Goal: Transaction & Acquisition: Register for event/course

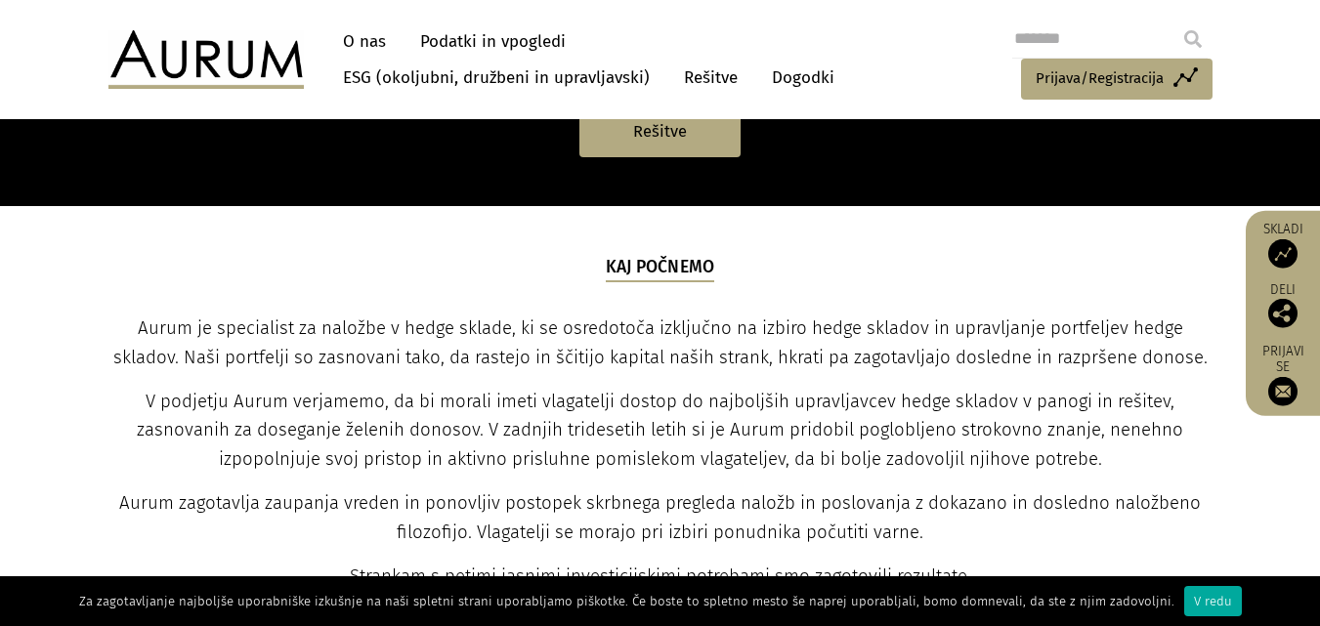
scroll to position [293, 0]
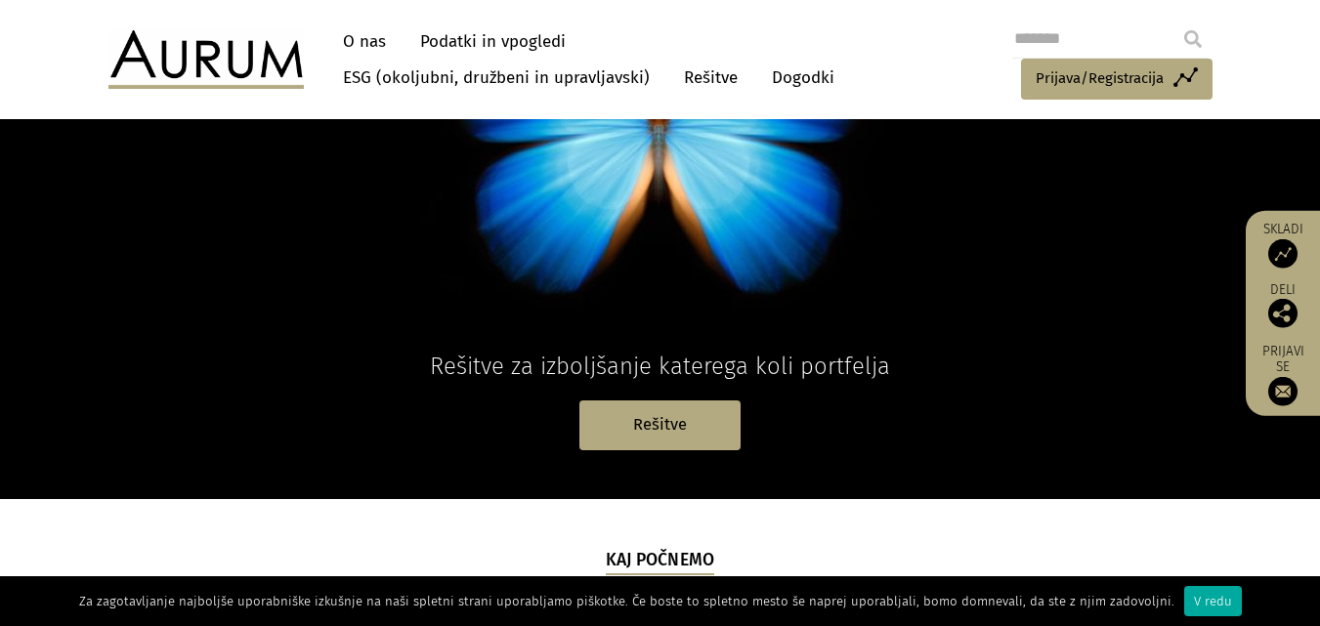
click at [1194, 604] on font "V redu" at bounding box center [1213, 601] width 38 height 15
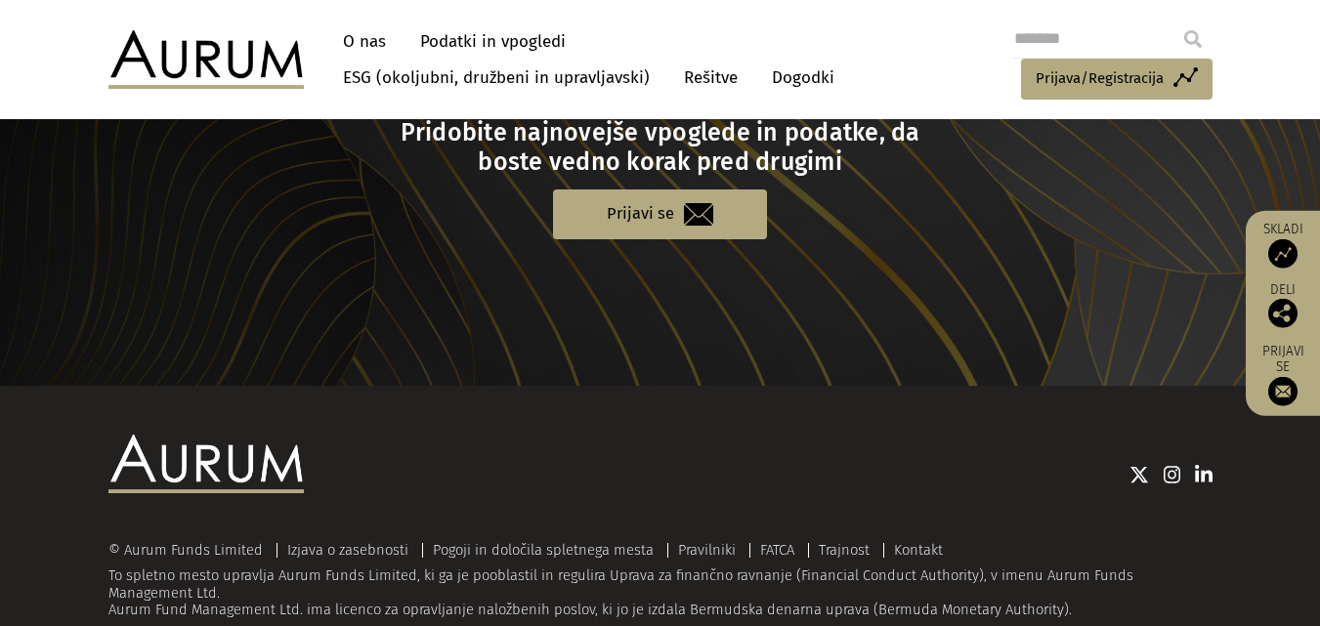
scroll to position [2158, 0]
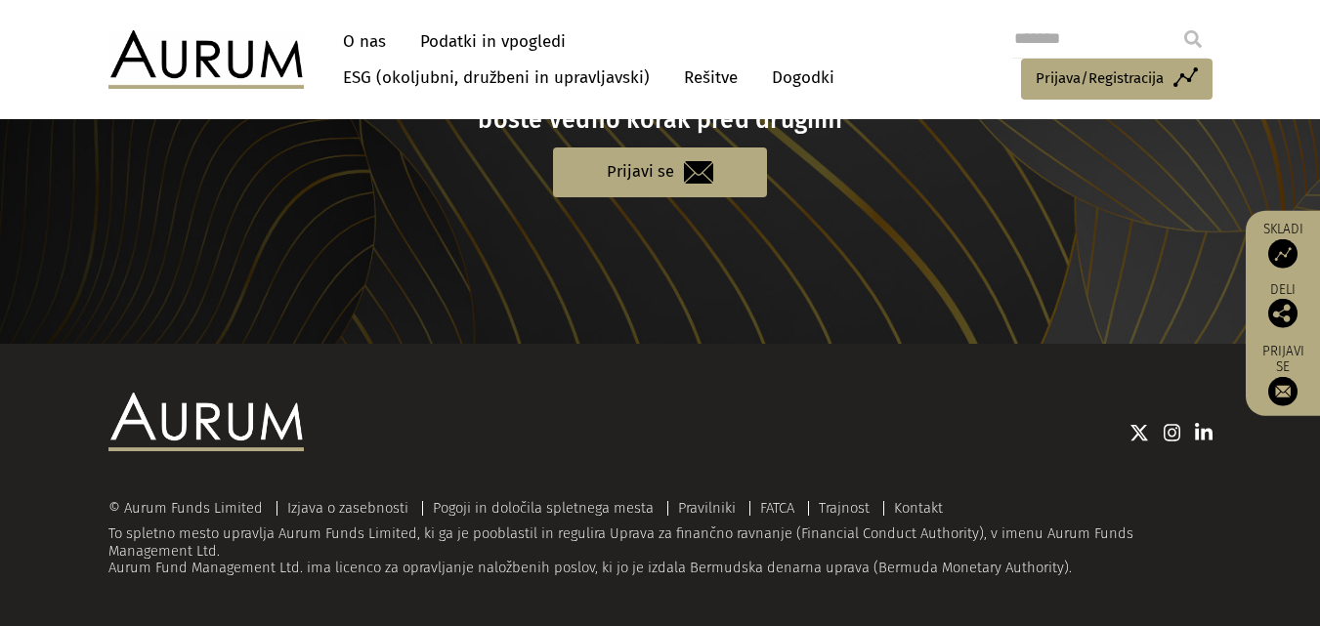
click at [1222, 531] on div "© Aurum Funds Limited Izjava o zasebnosti Pogoji in določila spletnega mesta Pr…" at bounding box center [660, 485] width 1143 height 185
click at [1200, 509] on div "© Aurum Funds Limited Izjava o zasebnosti Pogoji in določila spletnega mesta Pr…" at bounding box center [660, 508] width 1104 height 16
click at [1001, 447] on div at bounding box center [758, 432] width 908 height 78
click at [1239, 548] on div "© Aurum Funds Limited Izjava o zasebnosti Pogoji in določila spletnega mesta Pr…" at bounding box center [660, 485] width 1320 height 282
click at [963, 455] on div at bounding box center [758, 432] width 908 height 78
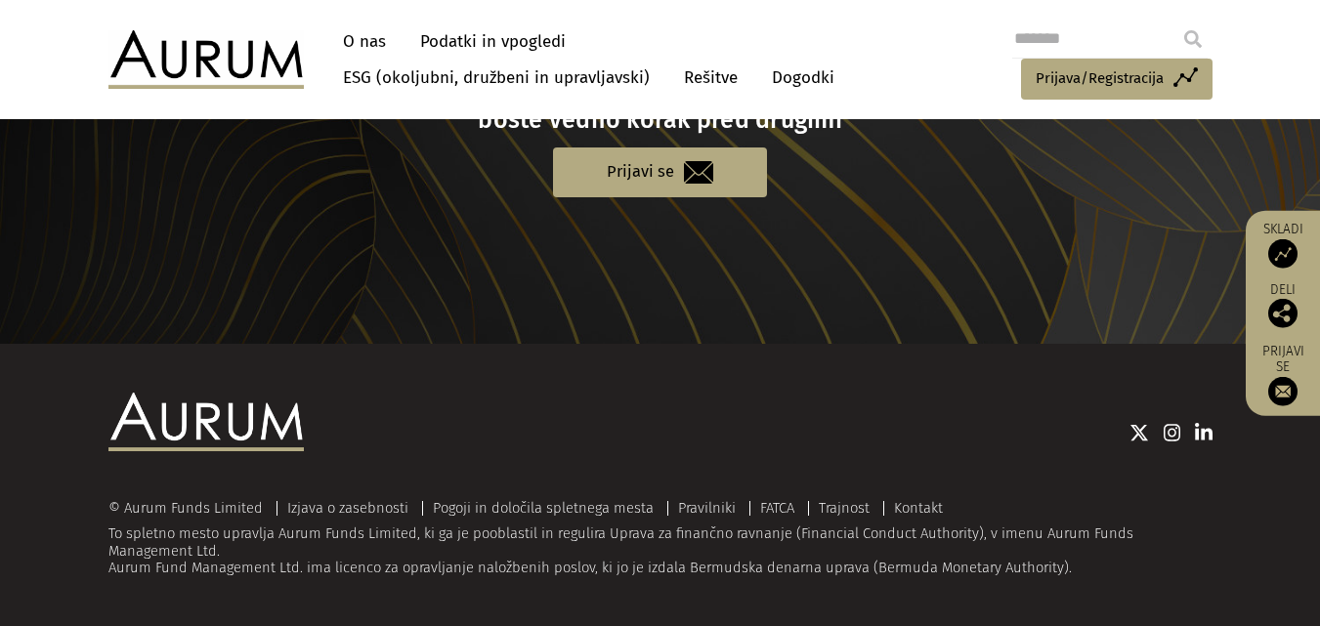
click at [1171, 535] on div "© Aurum Funds Limited Izjava o zasebnosti Pogoji in določila spletnega mesta Pr…" at bounding box center [660, 538] width 1104 height 77
click at [994, 453] on div at bounding box center [758, 432] width 908 height 78
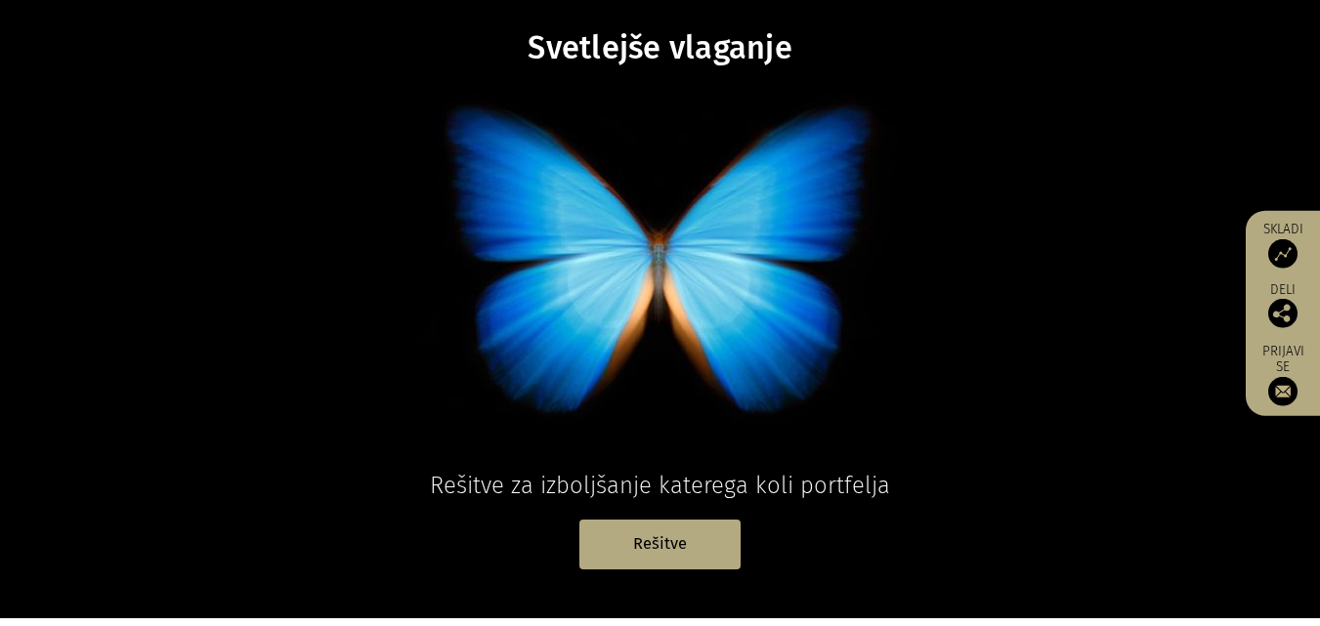
scroll to position [0, 0]
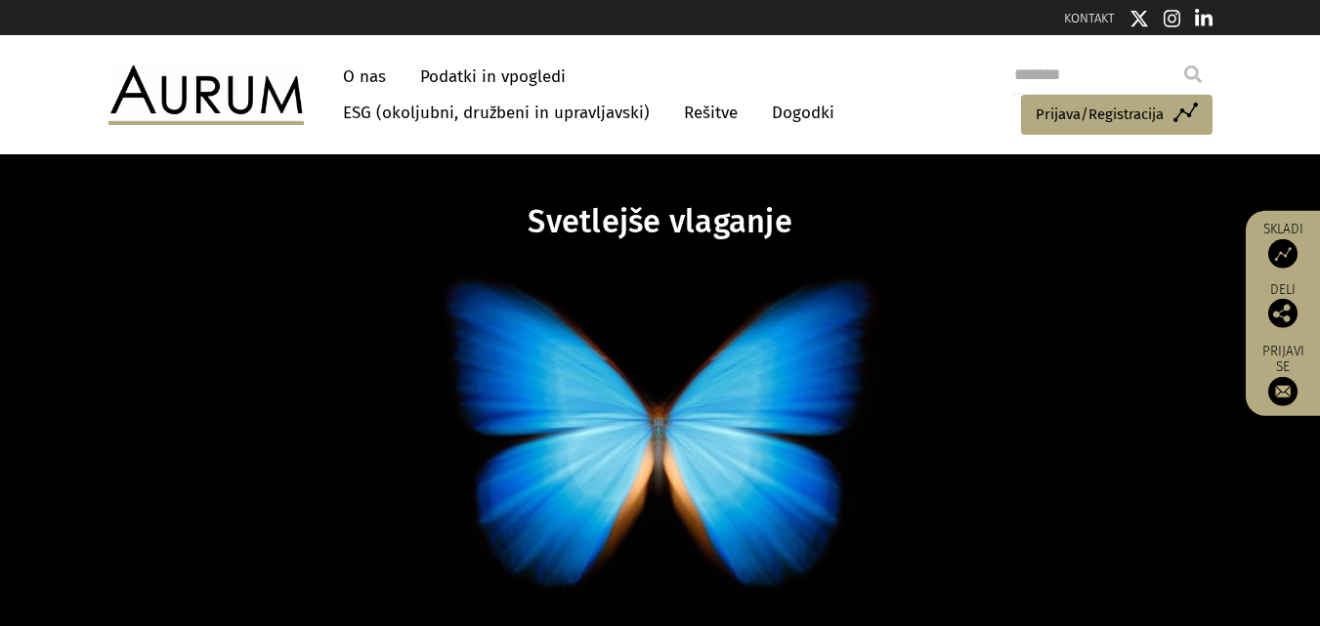
click at [458, 70] on font "Podatki in vpogledi" at bounding box center [493, 76] width 146 height 21
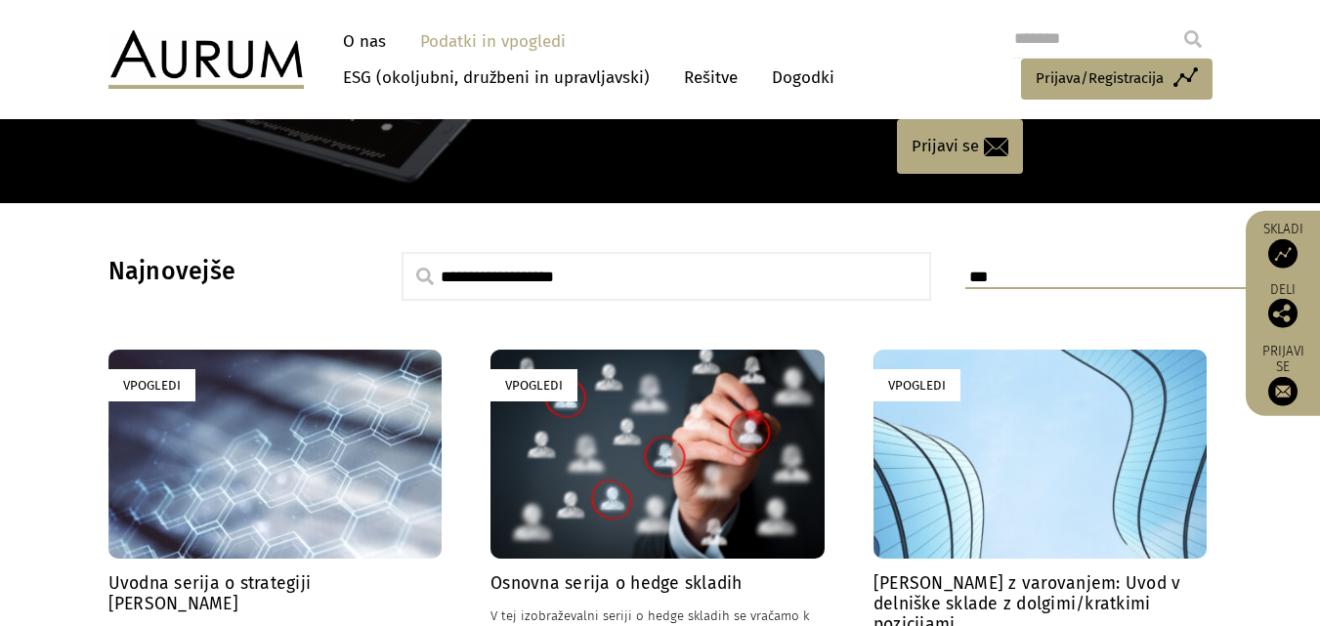
scroll to position [586, 0]
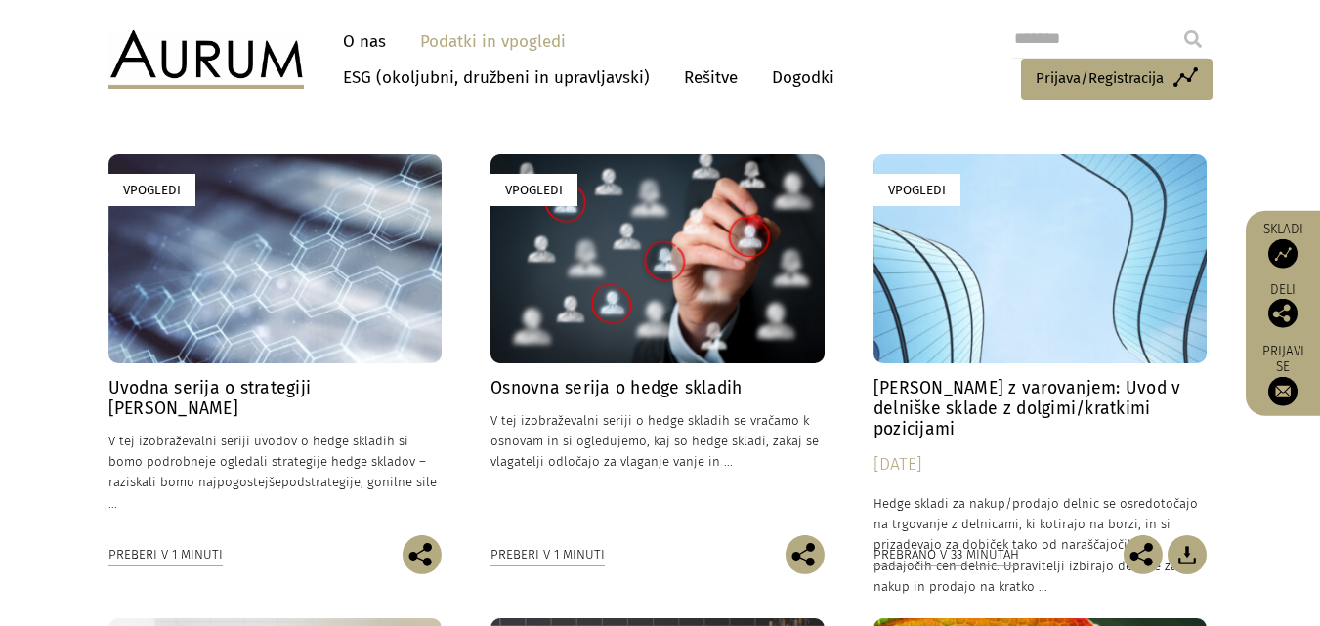
click at [244, 307] on div "Vpogledi" at bounding box center [275, 258] width 334 height 208
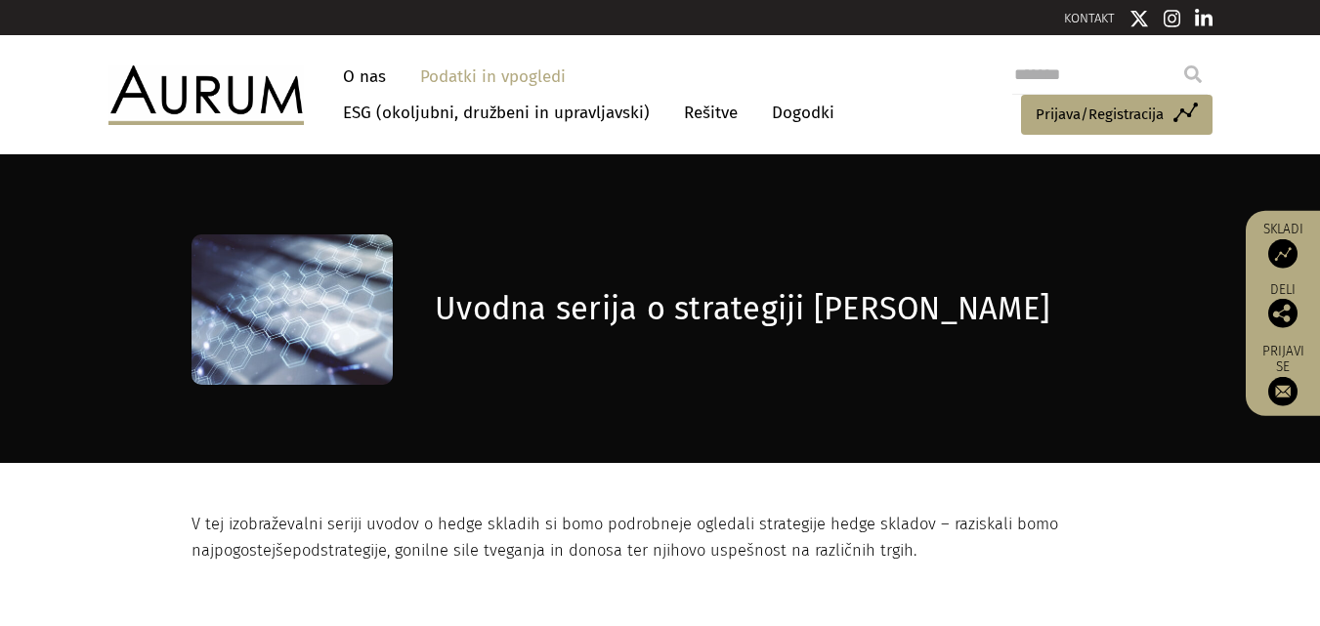
click at [931, 98] on div "Dostop do sredstev Prijava/Registracija Odjava Nastavitve" at bounding box center [1044, 95] width 333 height 80
click at [906, 100] on div "Dostop do sredstev Prijava/Registracija Odjava Nastavitve" at bounding box center [1044, 95] width 333 height 80
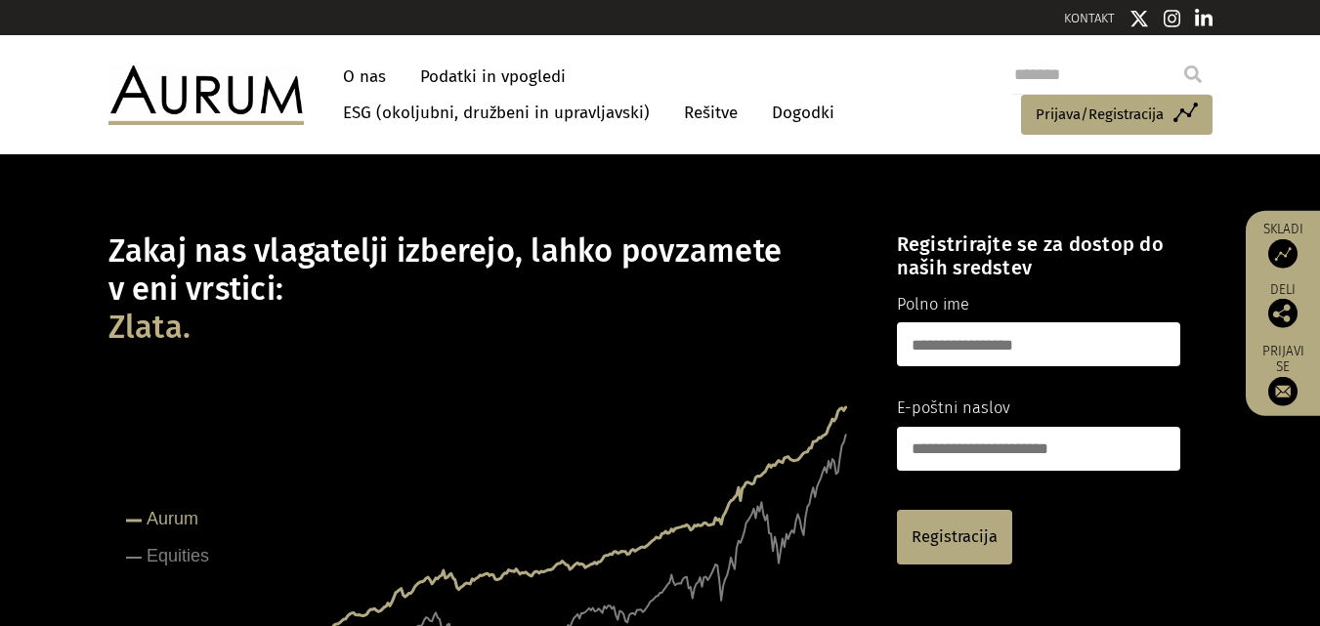
click at [285, 15] on div at bounding box center [384, 17] width 552 height 25
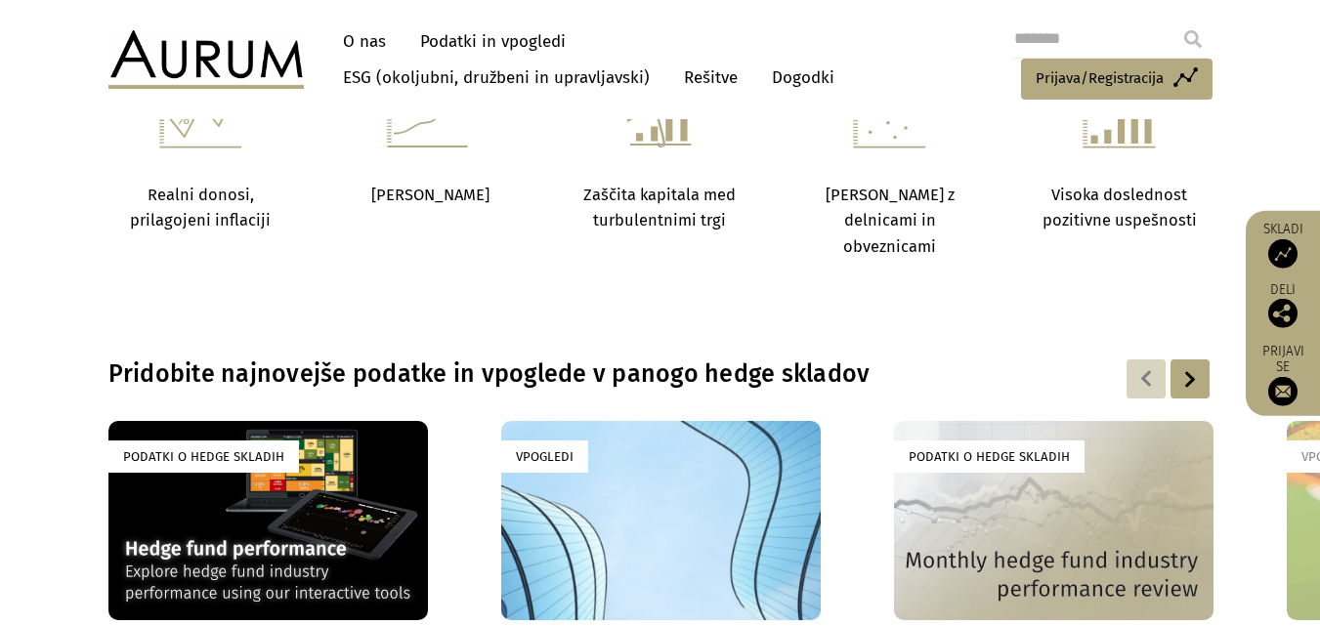
scroll to position [1465, 0]
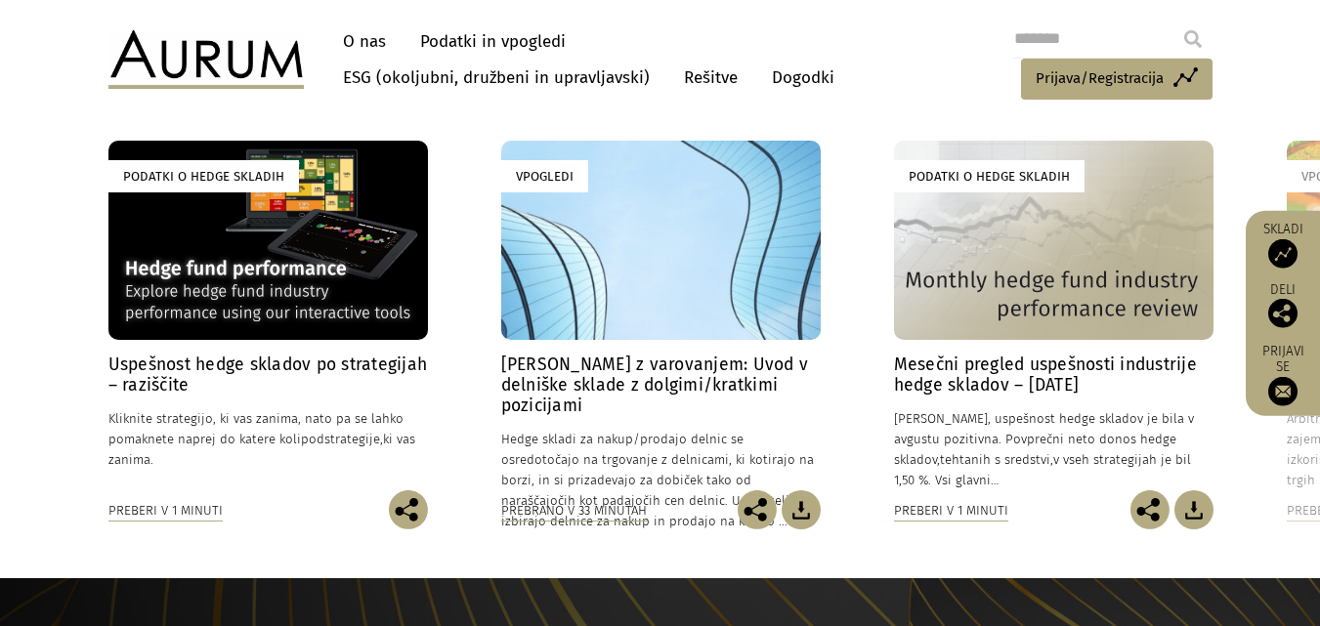
click at [164, 517] on font "Preberi v 1 minuti" at bounding box center [165, 510] width 114 height 15
click at [168, 405] on div "Uspešnost hedge skladov po strategijah – raziščite 17. 3. 2020 Kliknite strateg…" at bounding box center [267, 423] width 319 height 136
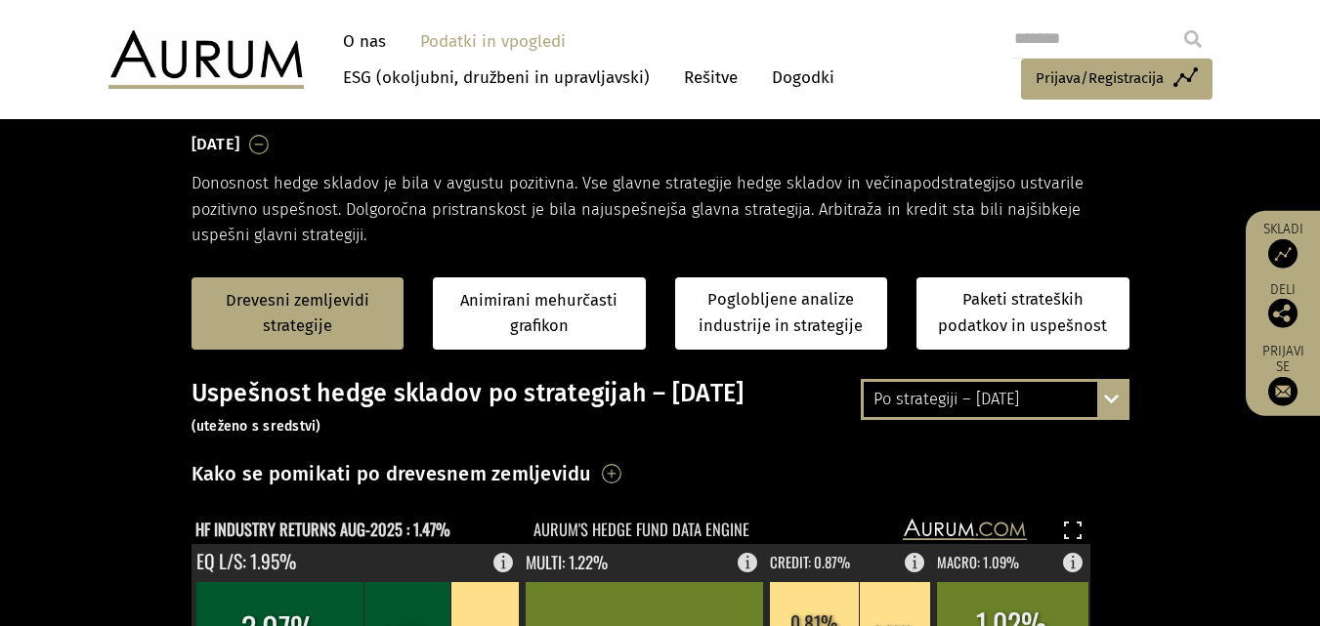
scroll to position [293, 0]
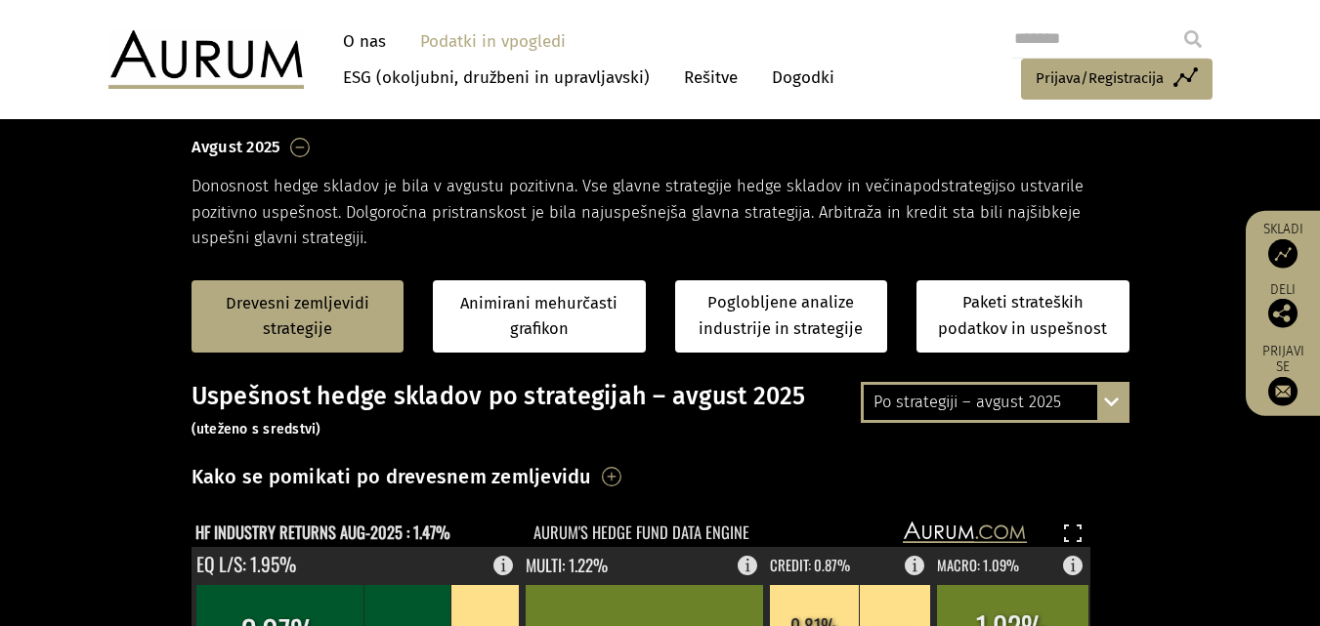
scroll to position [293, 0]
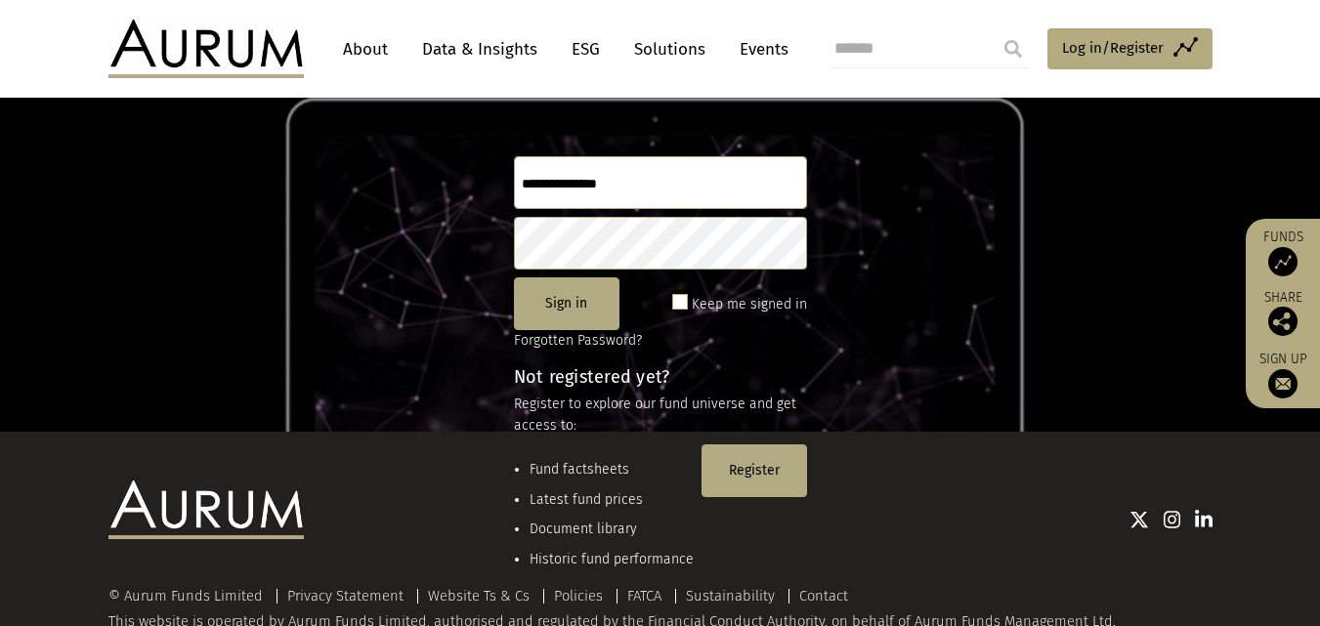
scroll to position [217, 0]
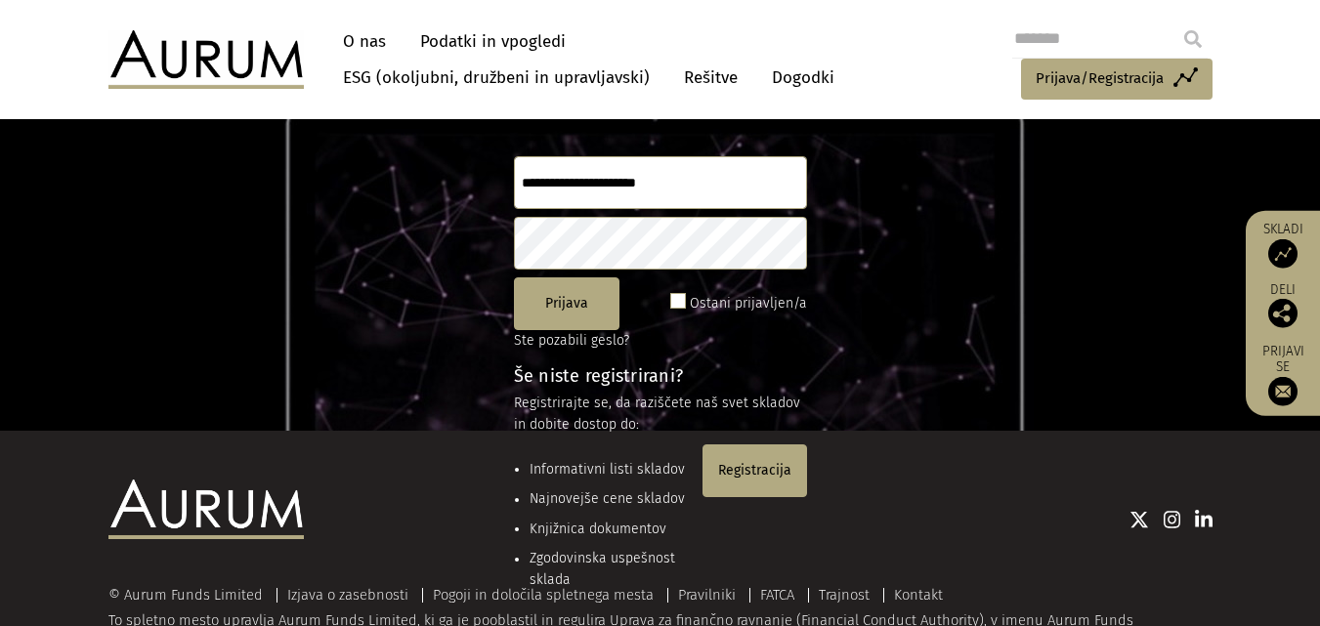
click at [1101, 206] on div "Raziščite naš svet skladov Prijava Ostani prijavljen/a Ste pozabili geslo? Še n…" at bounding box center [660, 183] width 1320 height 493
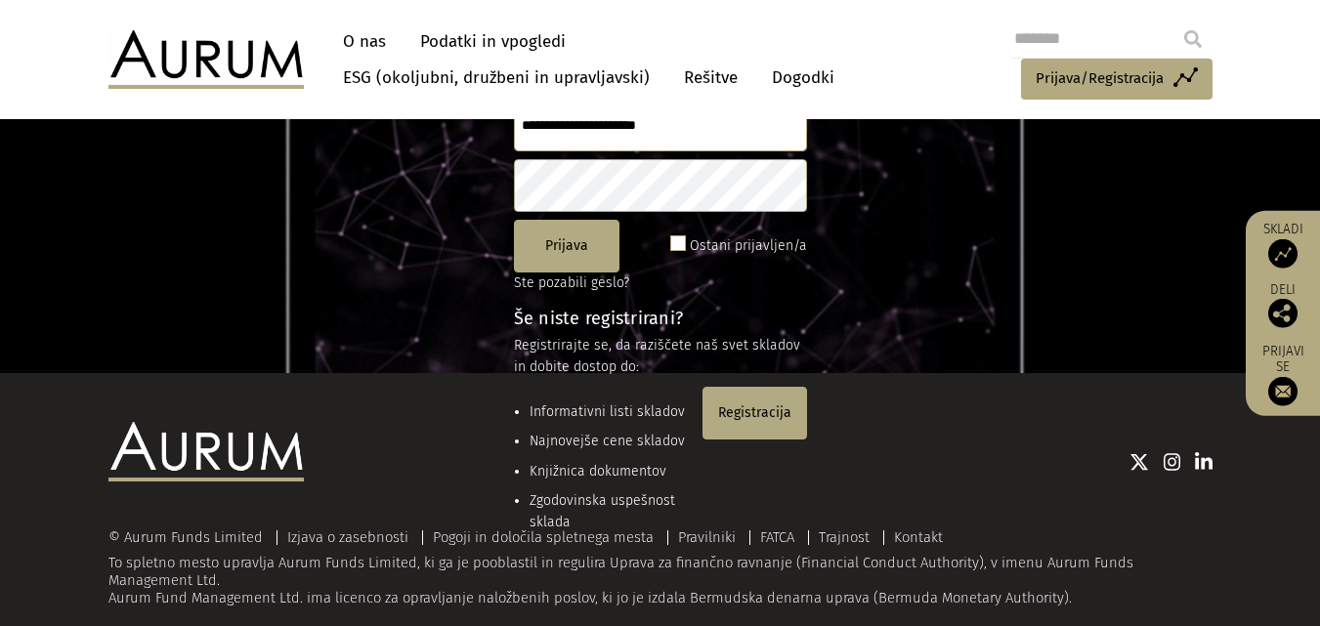
scroll to position [305, 0]
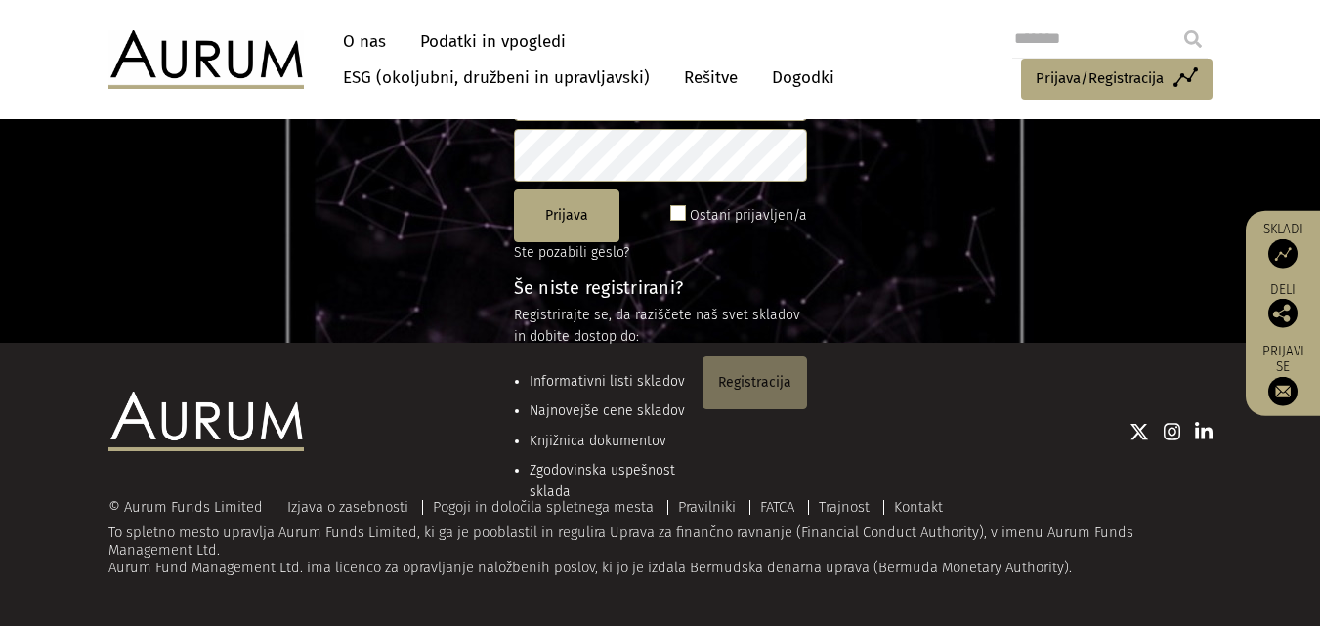
click at [741, 383] on font "Registracija" at bounding box center [754, 382] width 73 height 17
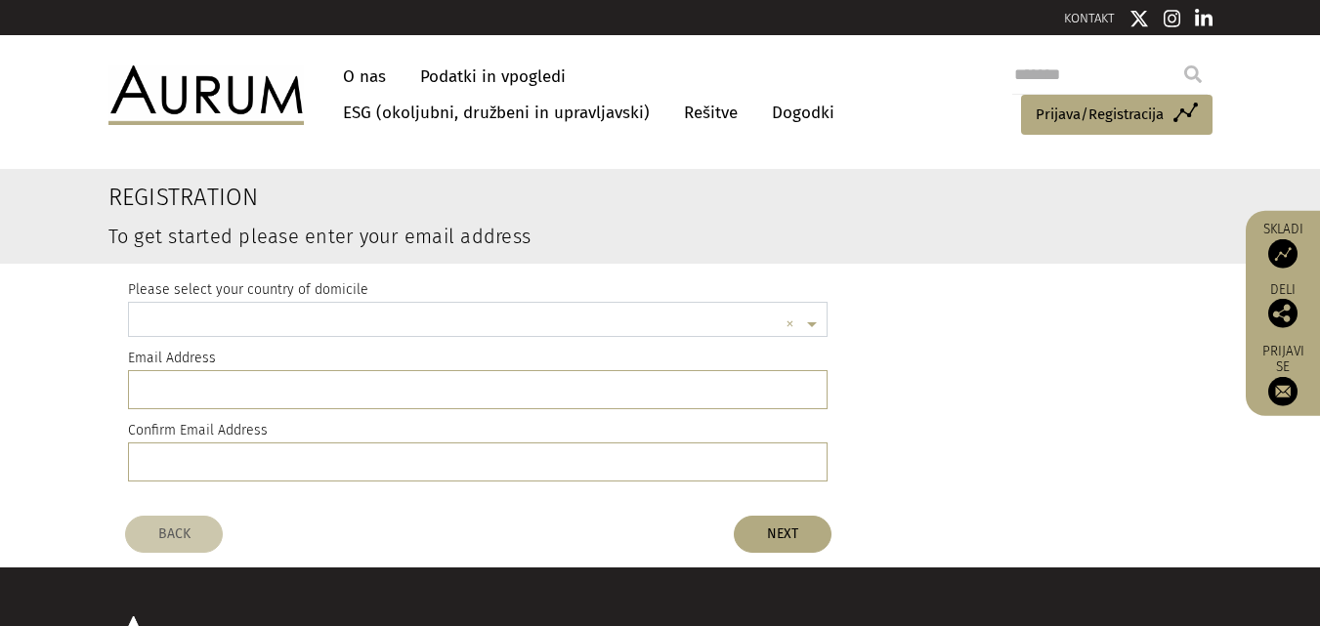
scroll to position [5, 0]
click at [264, 315] on input "text" at bounding box center [459, 322] width 640 height 39
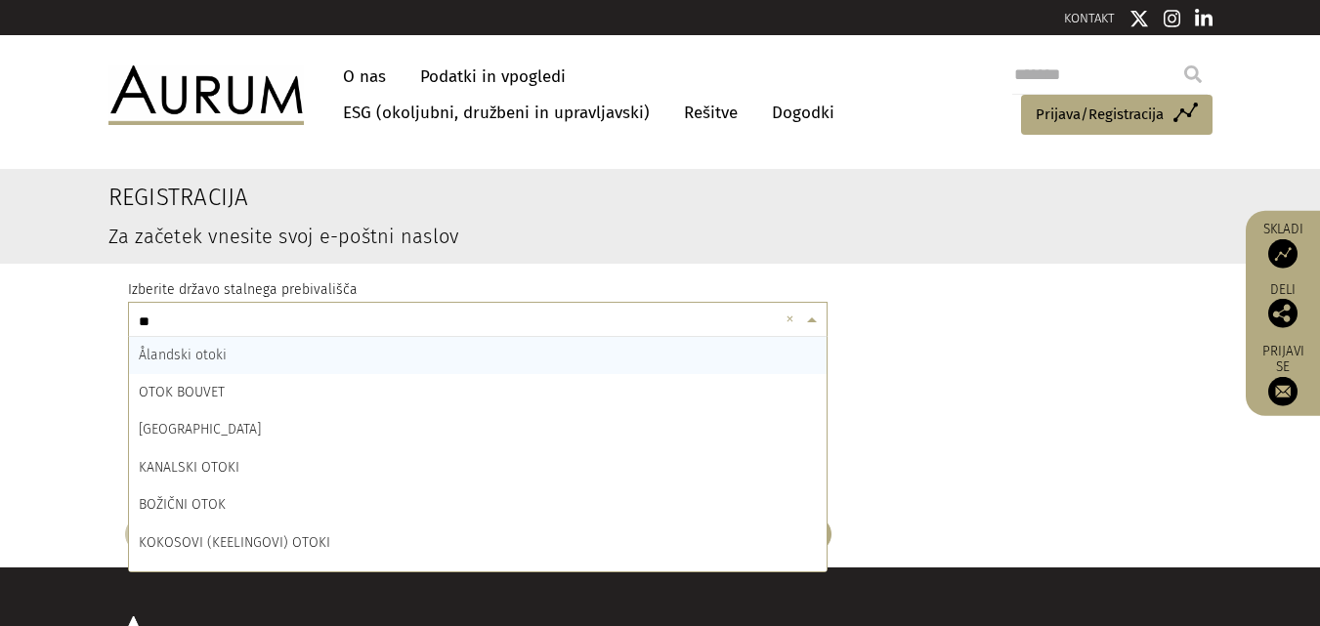
type input "***"
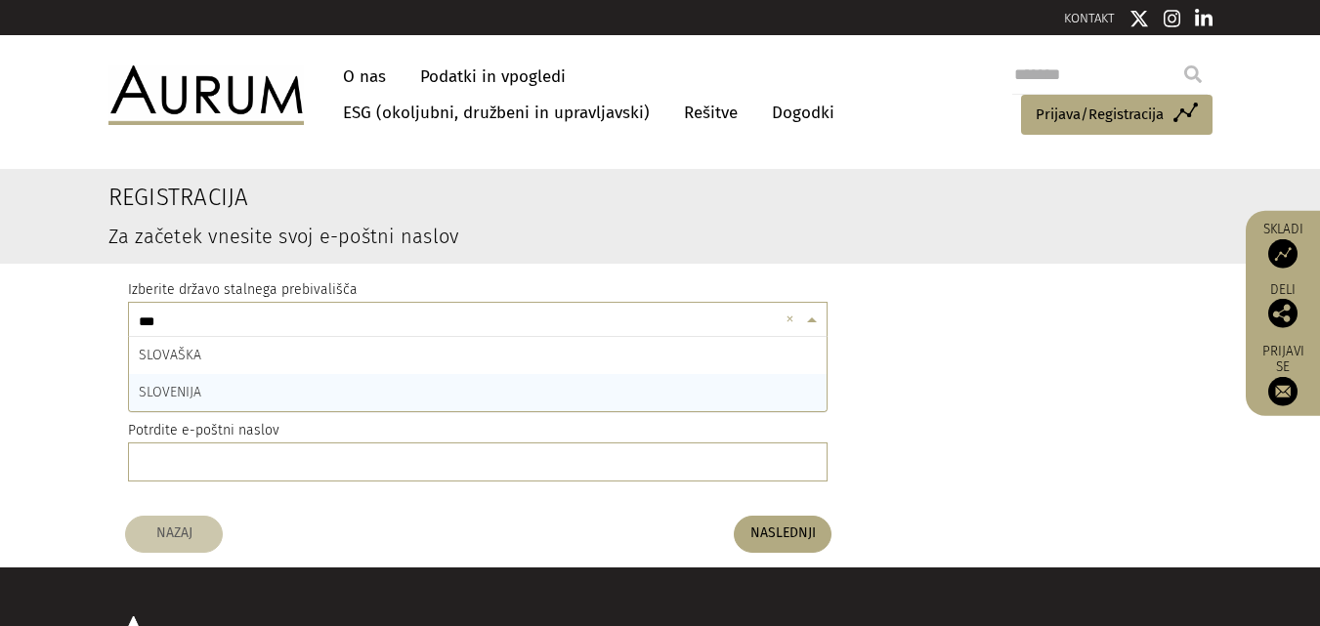
click at [203, 388] on div "SLOVENIJA" at bounding box center [478, 392] width 698 height 37
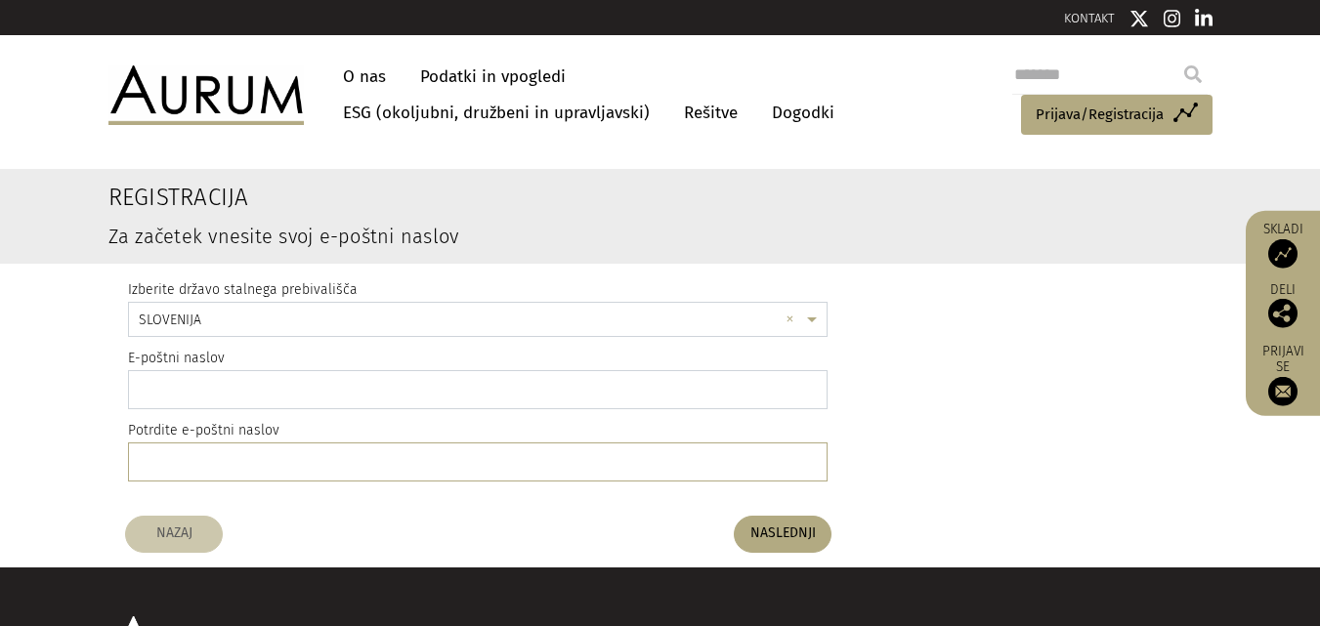
click at [210, 391] on input "email" at bounding box center [478, 389] width 700 height 39
type input "**********"
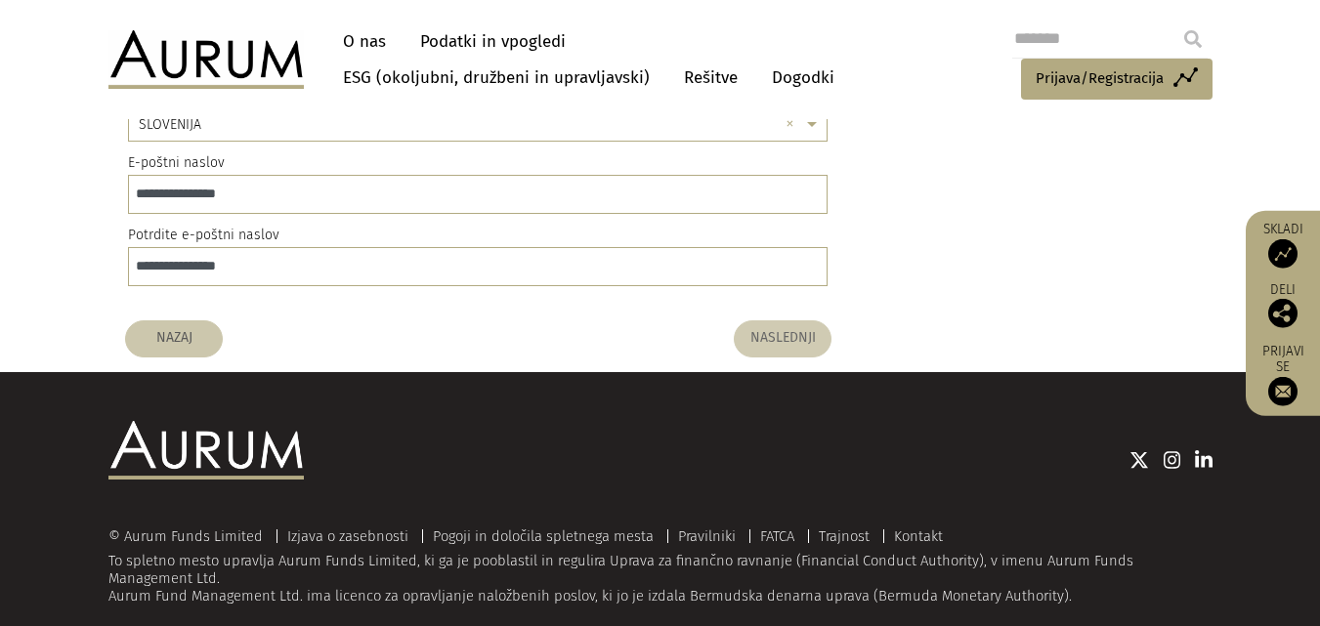
click at [796, 341] on font "NASLEDNJI" at bounding box center [782, 338] width 65 height 17
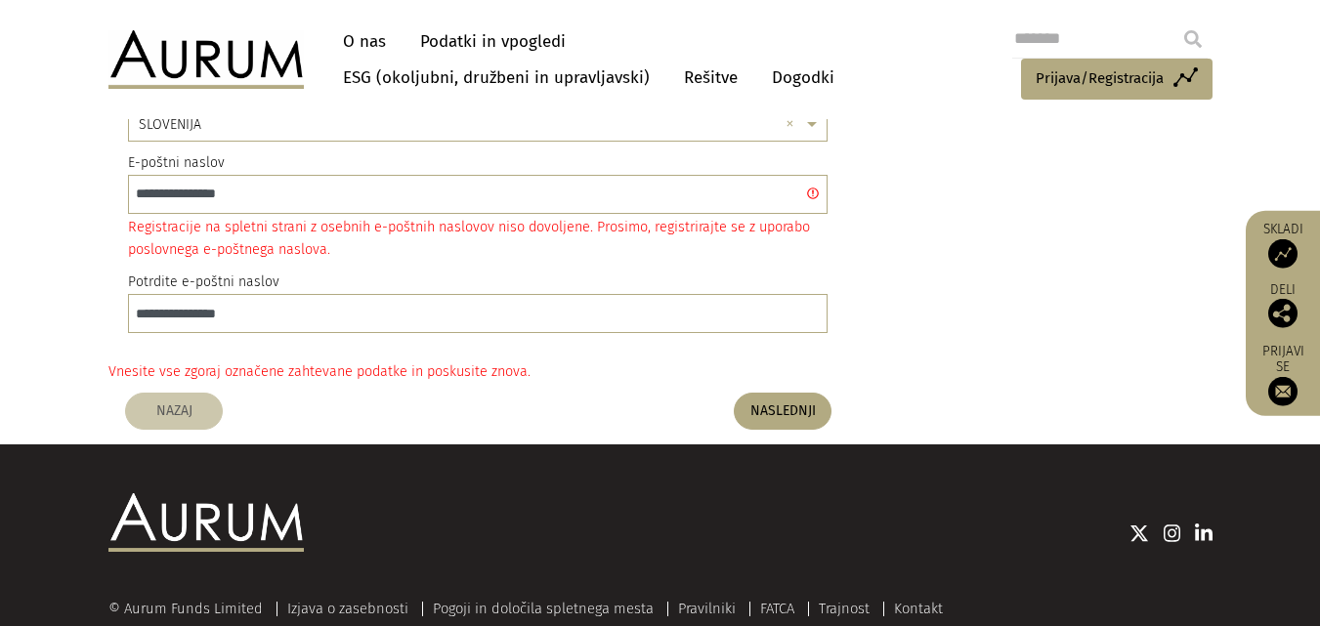
click at [1024, 247] on div "**********" at bounding box center [660, 213] width 1094 height 290
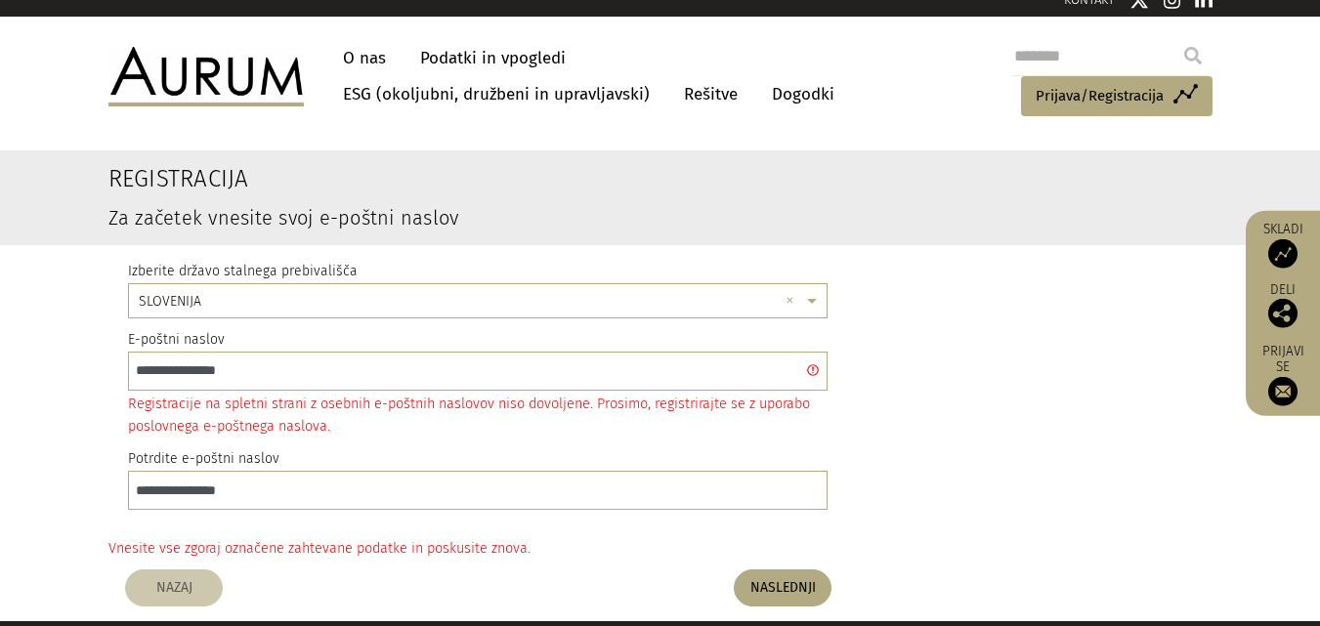
scroll to position [0, 0]
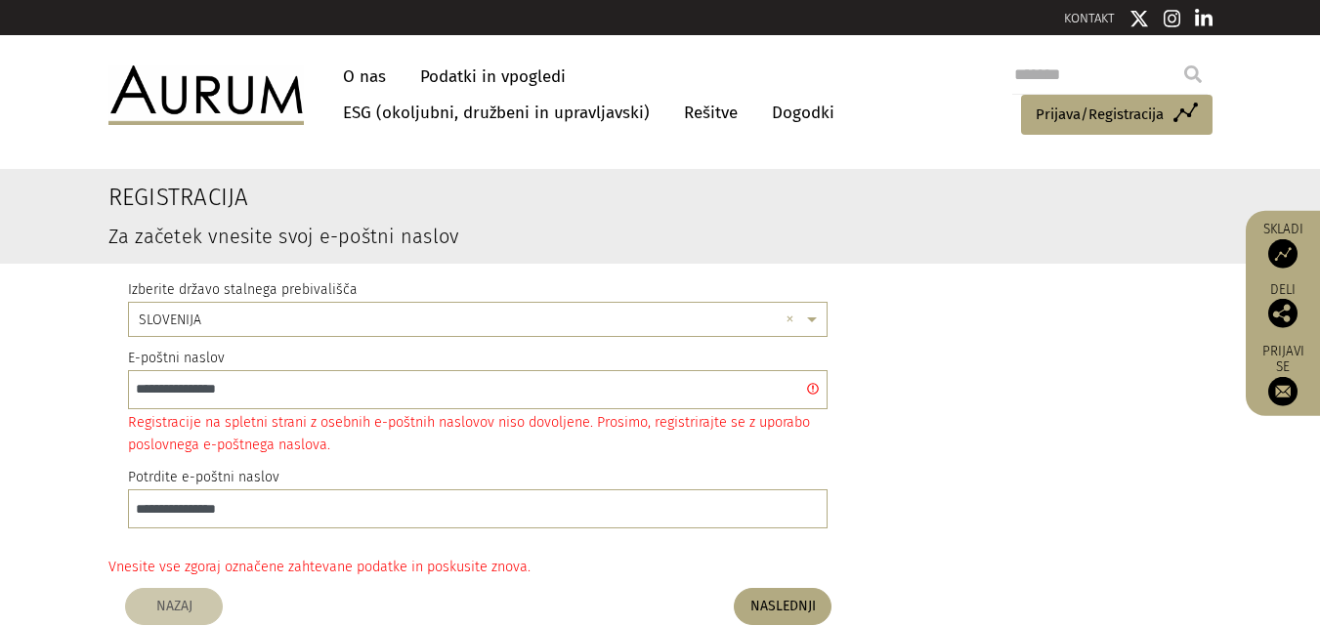
drag, startPoint x: 658, startPoint y: 186, endPoint x: 637, endPoint y: 186, distance: 21.5
click at [657, 186] on h2 "Registracija" at bounding box center [565, 198] width 915 height 28
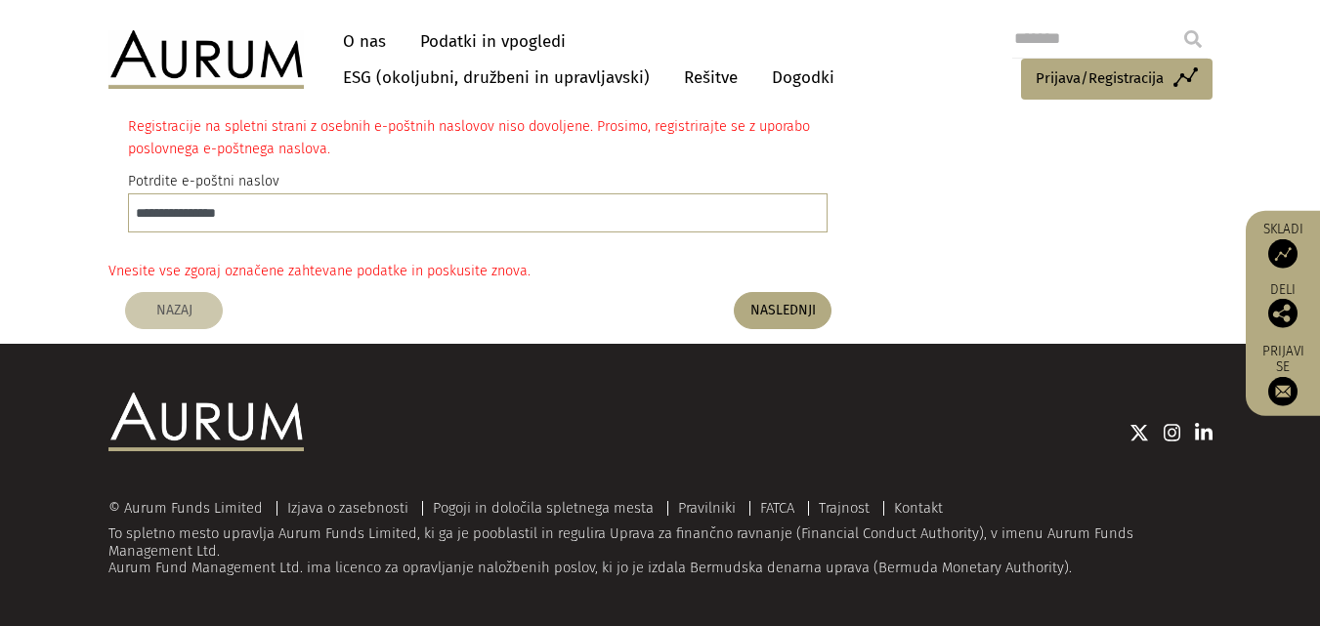
scroll to position [297, 0]
click at [576, 510] on font "Pogoji in določila spletnega mesta" at bounding box center [543, 508] width 221 height 18
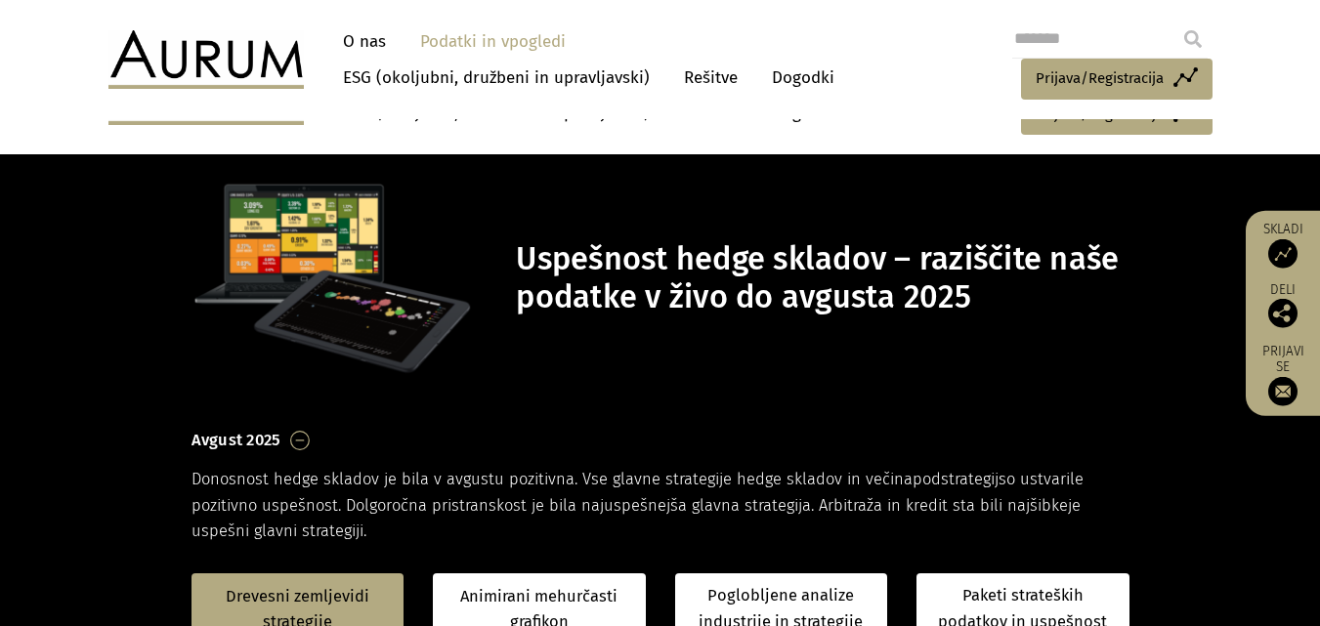
scroll to position [293, 0]
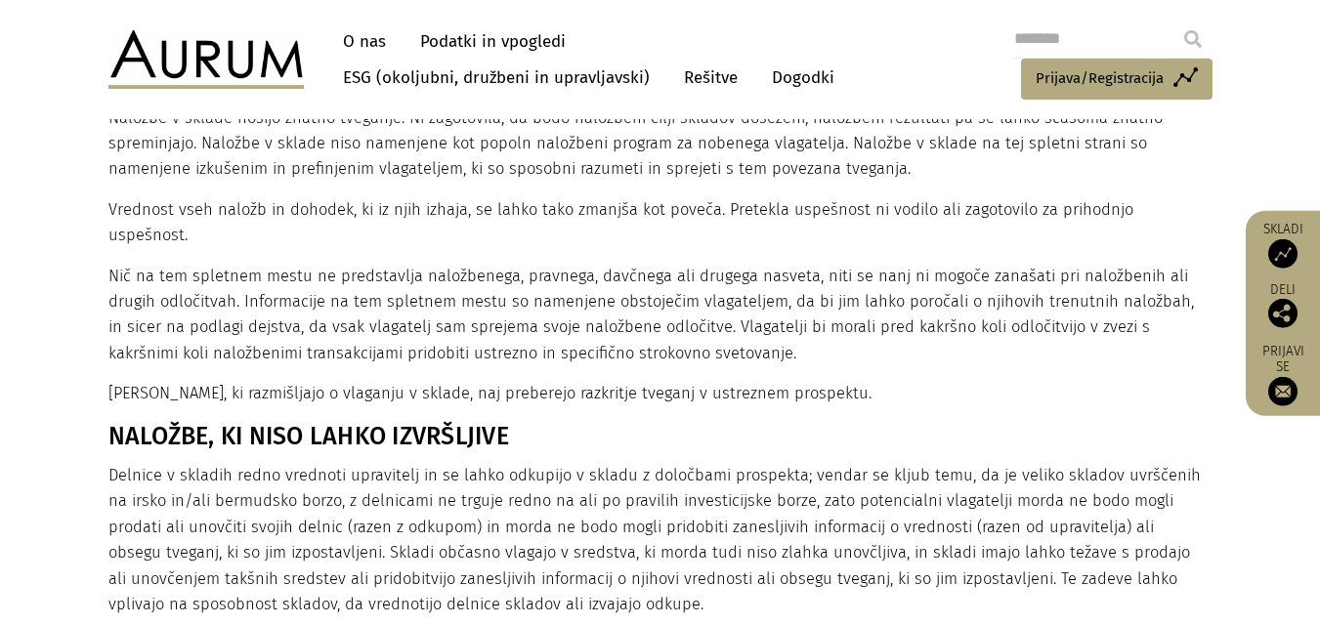
scroll to position [977, 0]
